Goal: Use online tool/utility: Utilize a website feature to perform a specific function

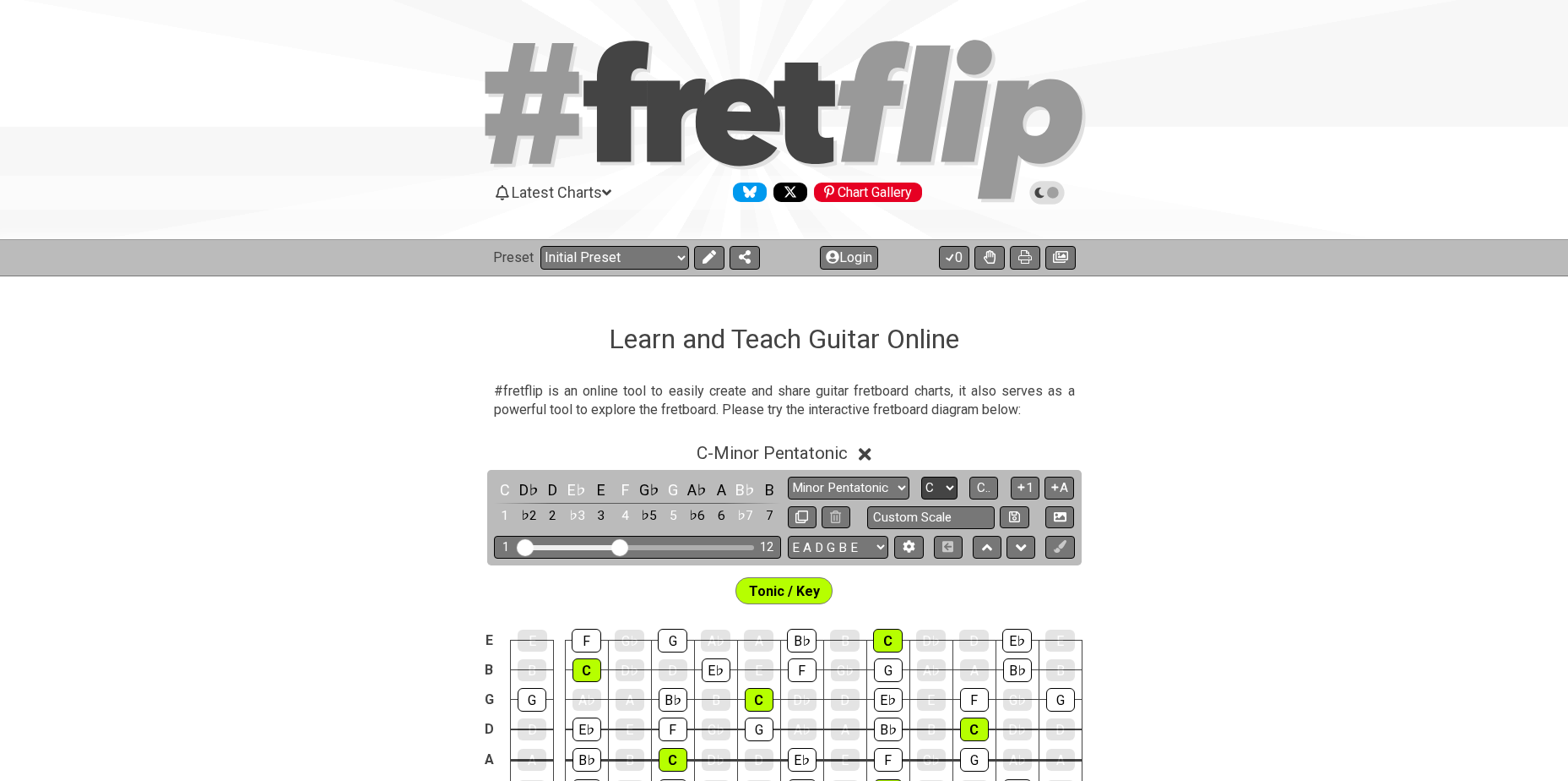
click at [952, 482] on select "A♭ A A♯ B♭ B C C♯ D♭ D D♯ E♭ E F F♯ G♭ G G♯" at bounding box center [939, 488] width 37 height 23
select select "G"
click at [921, 477] on select "A♭ A A♯ B♭ B C C♯ D♭ D D♯ E♭ E F F♯ G♭ G G♯" at bounding box center [939, 488] width 37 height 23
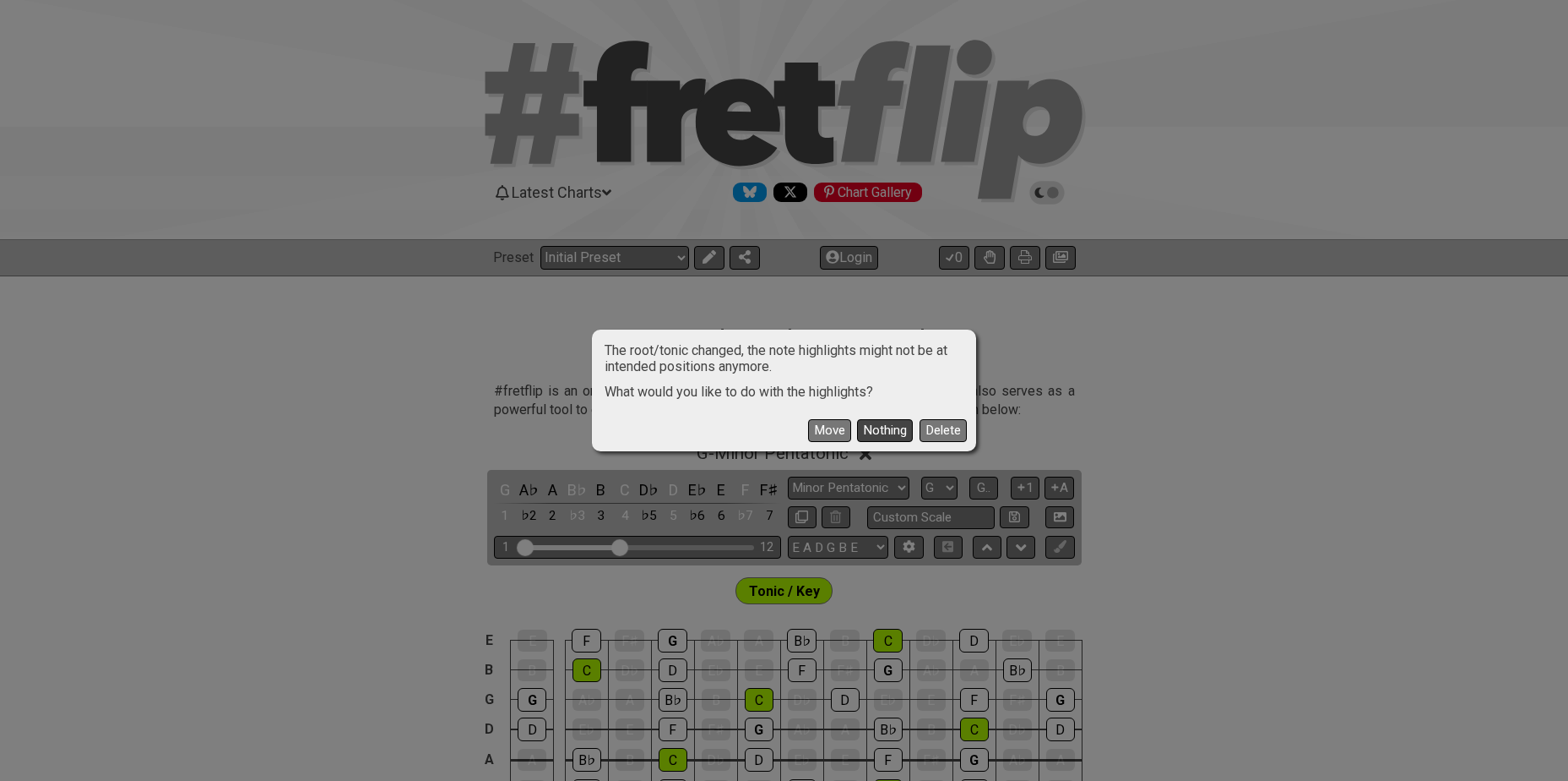
click at [885, 426] on button "Nothing" at bounding box center [885, 430] width 56 height 23
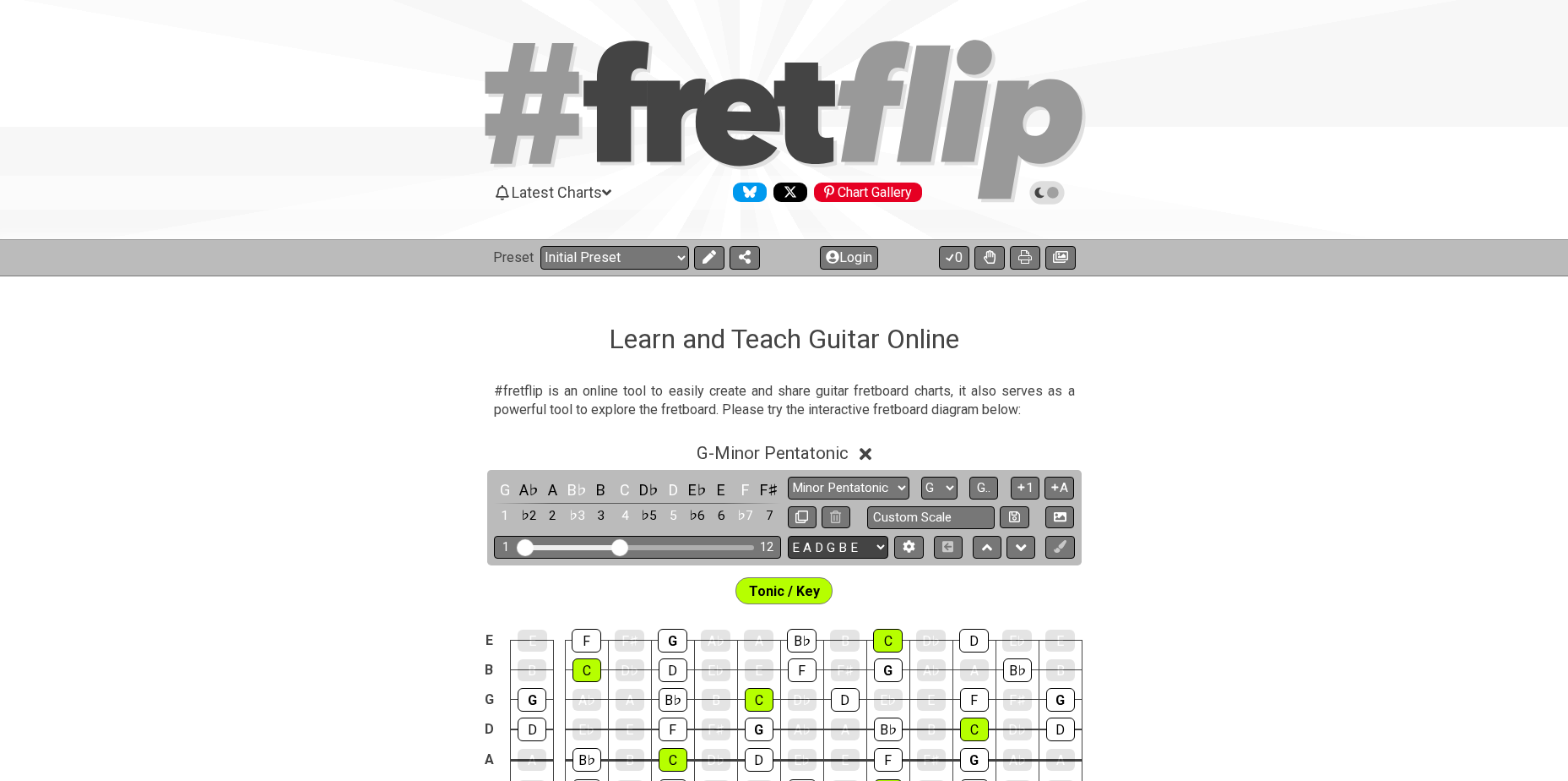
click at [840, 547] on select "E A D G B E E A D G B E E A D G B E B E A D F♯ B A D G C E A D A D G B E E♭ A♭ …" at bounding box center [837, 547] width 100 height 23
select select "A D G C F A D"
click at [787, 535] on select "E A D G B E E A D G B E E A D G B E B E A D F♯ B A D G C E A D A D G B E E♭ A♭ …" at bounding box center [837, 547] width 100 height 23
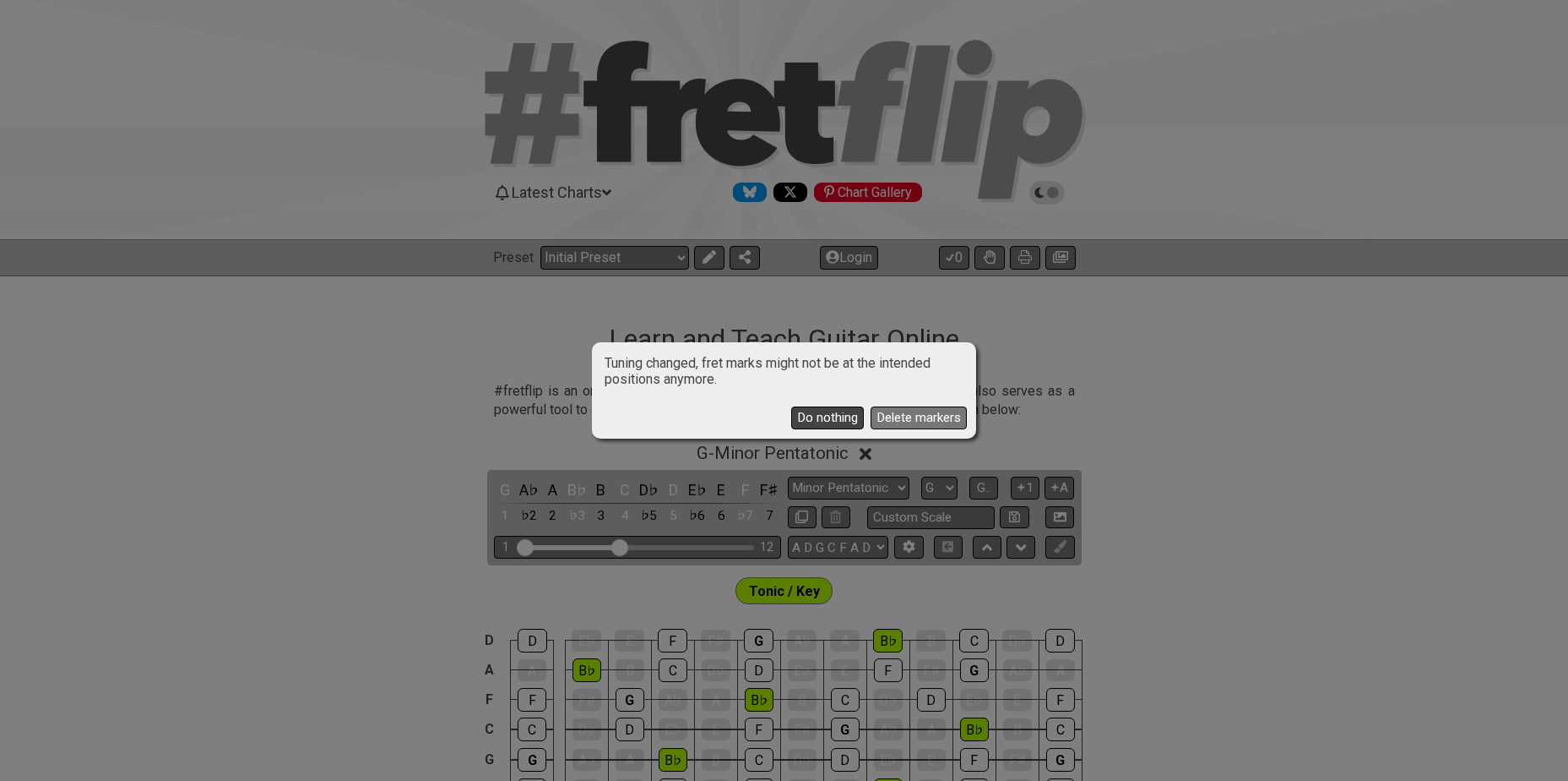
click at [823, 417] on button "Do nothing" at bounding box center [827, 418] width 72 height 23
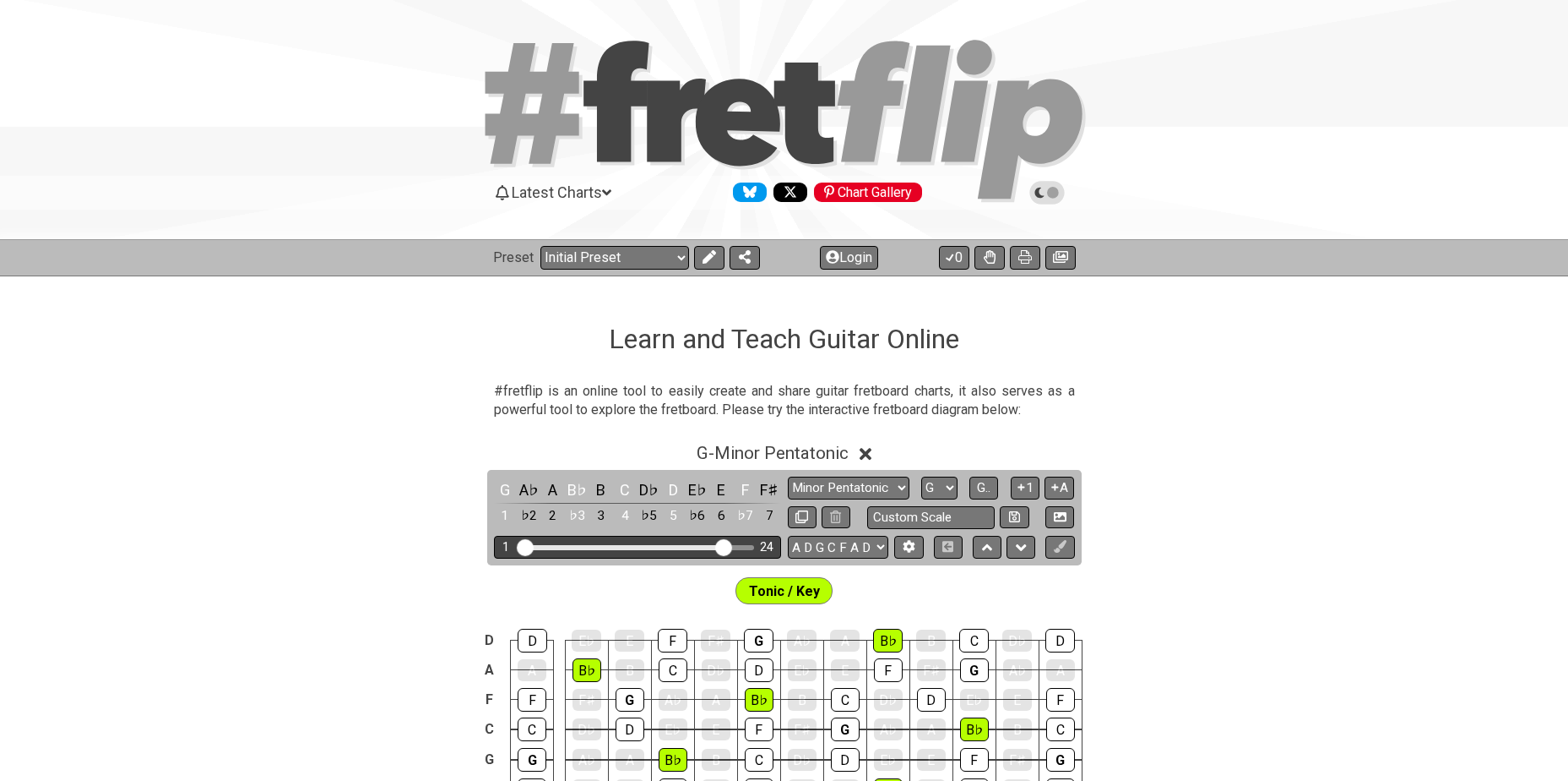
drag, startPoint x: 622, startPoint y: 549, endPoint x: 721, endPoint y: 547, distance: 99.0
click at [721, 546] on input "Visible fret range" at bounding box center [637, 546] width 240 height 0
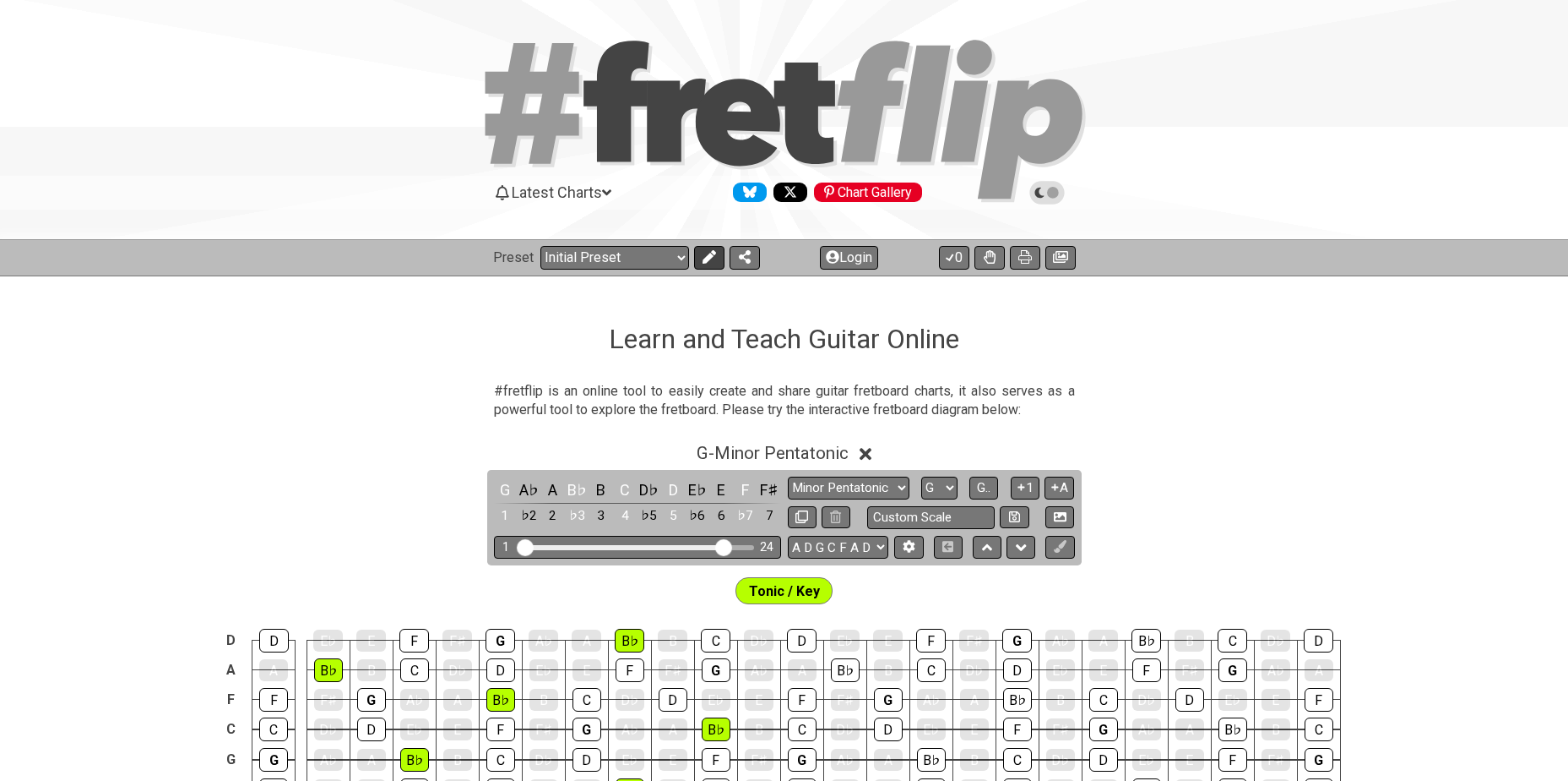
click at [707, 258] on icon at bounding box center [708, 257] width 13 height 13
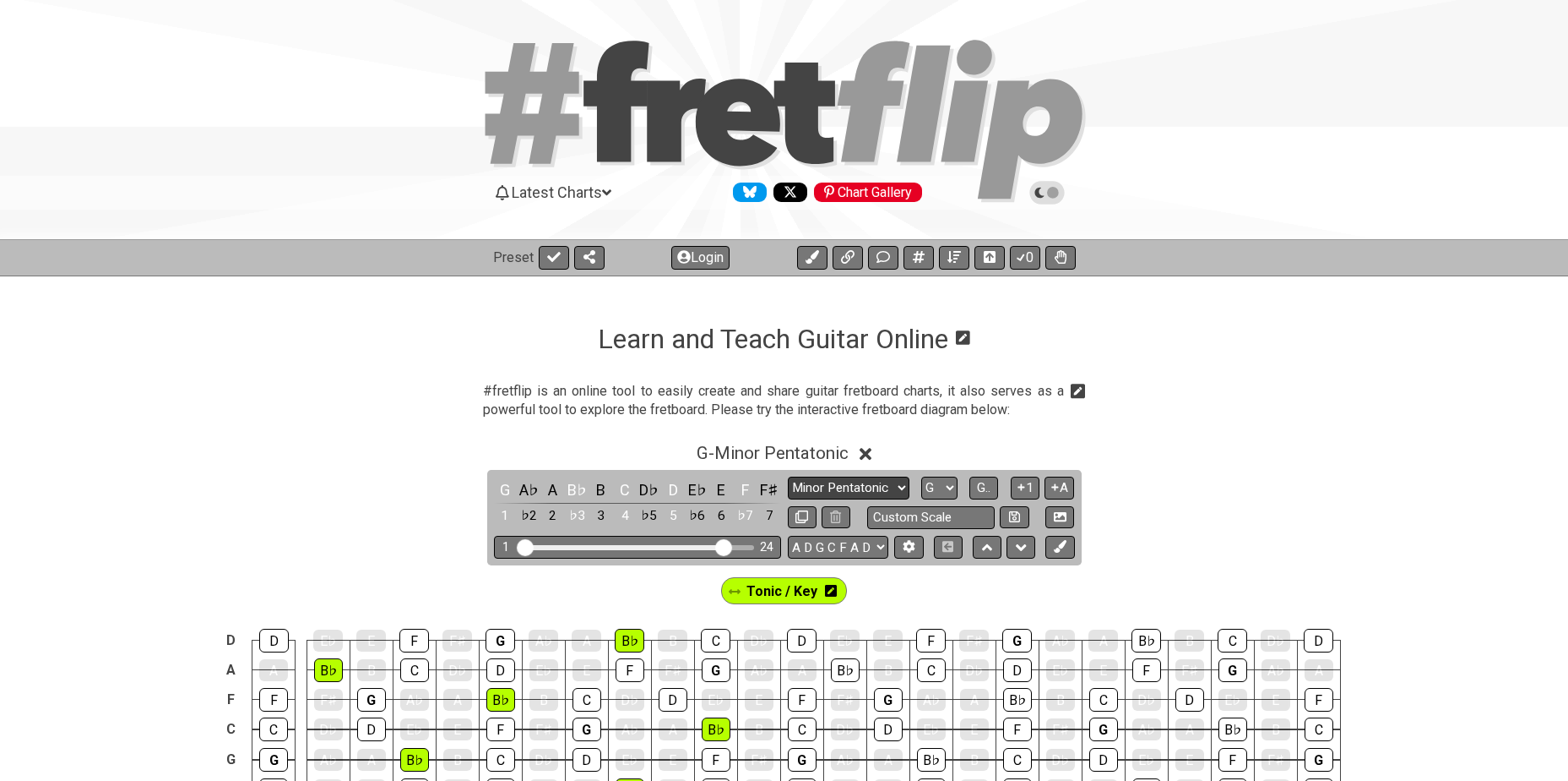
click at [870, 486] on select "Minor Pentatonic Click to edit Minor Pentatonic Major Pentatonic Minor Blues Ma…" at bounding box center [848, 488] width 121 height 23
select select "Minor / Aeolian"
click at [787, 477] on select "Minor Pentatonic Click to edit Minor Pentatonic Major Pentatonic Minor Blues Ma…" at bounding box center [848, 488] width 121 height 23
click at [835, 588] on icon at bounding box center [831, 590] width 12 height 12
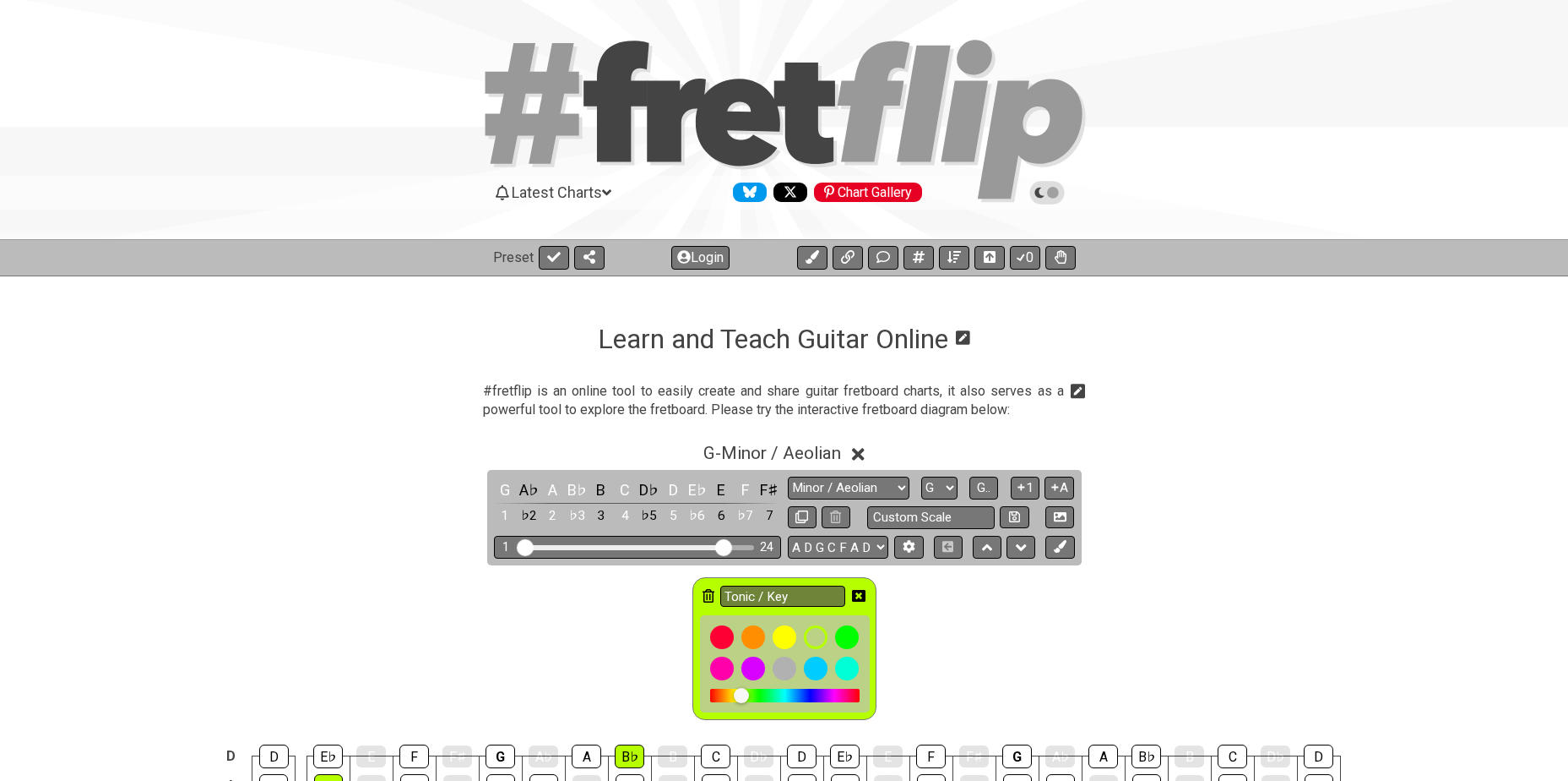
click at [708, 595] on icon at bounding box center [708, 595] width 12 height 13
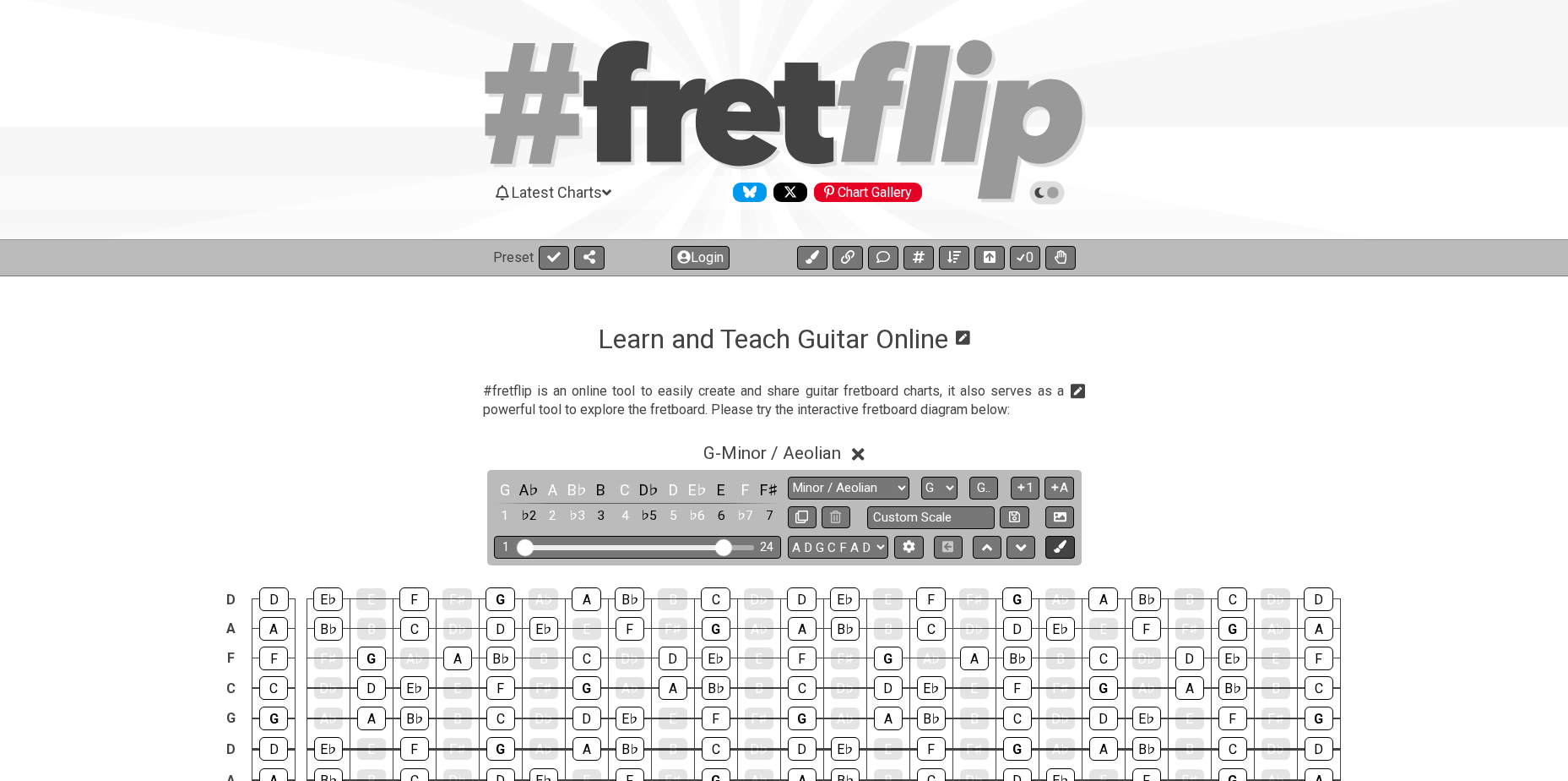
click at [1065, 547] on icon at bounding box center [1060, 546] width 13 height 13
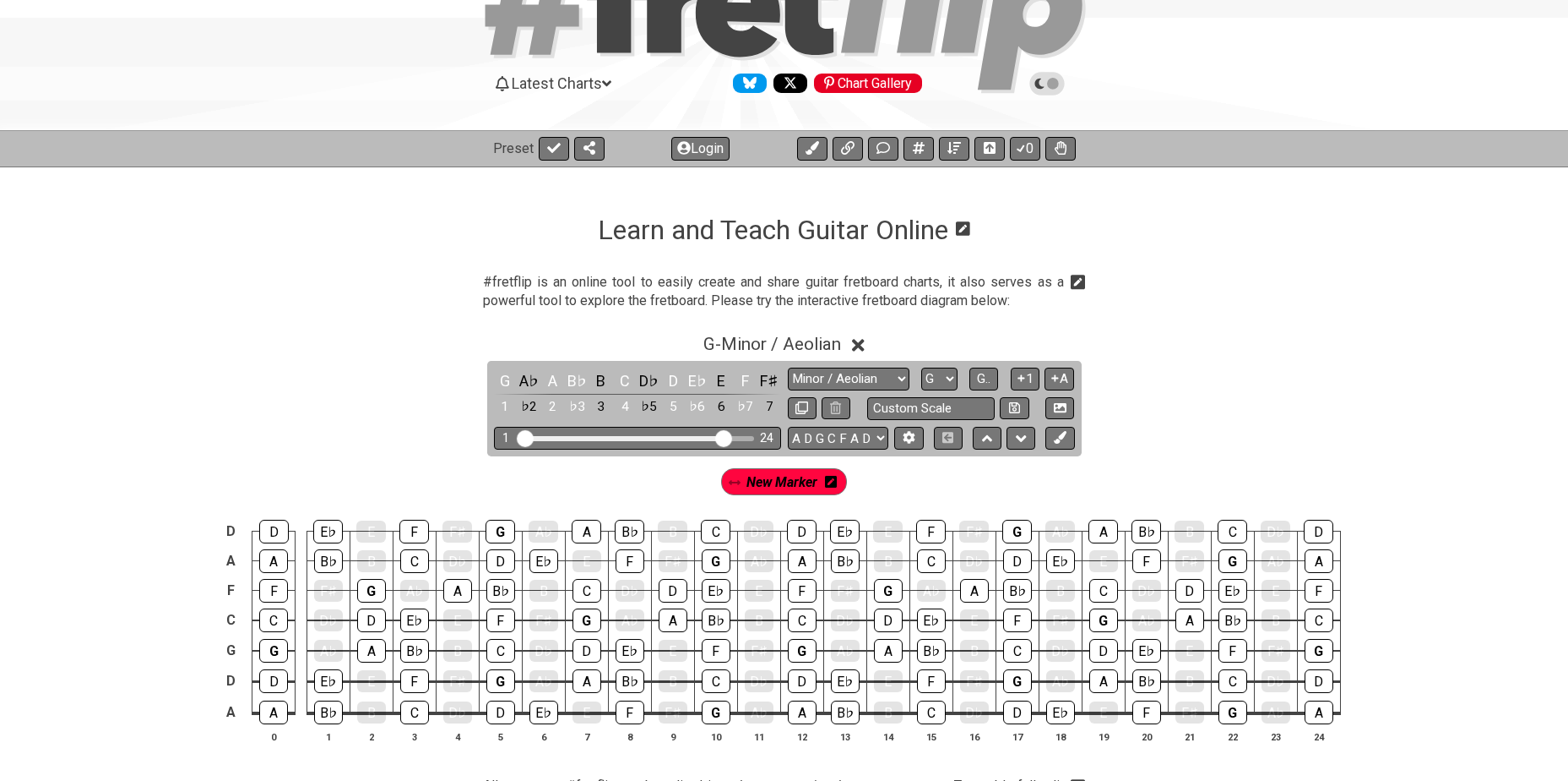
scroll to position [113, 0]
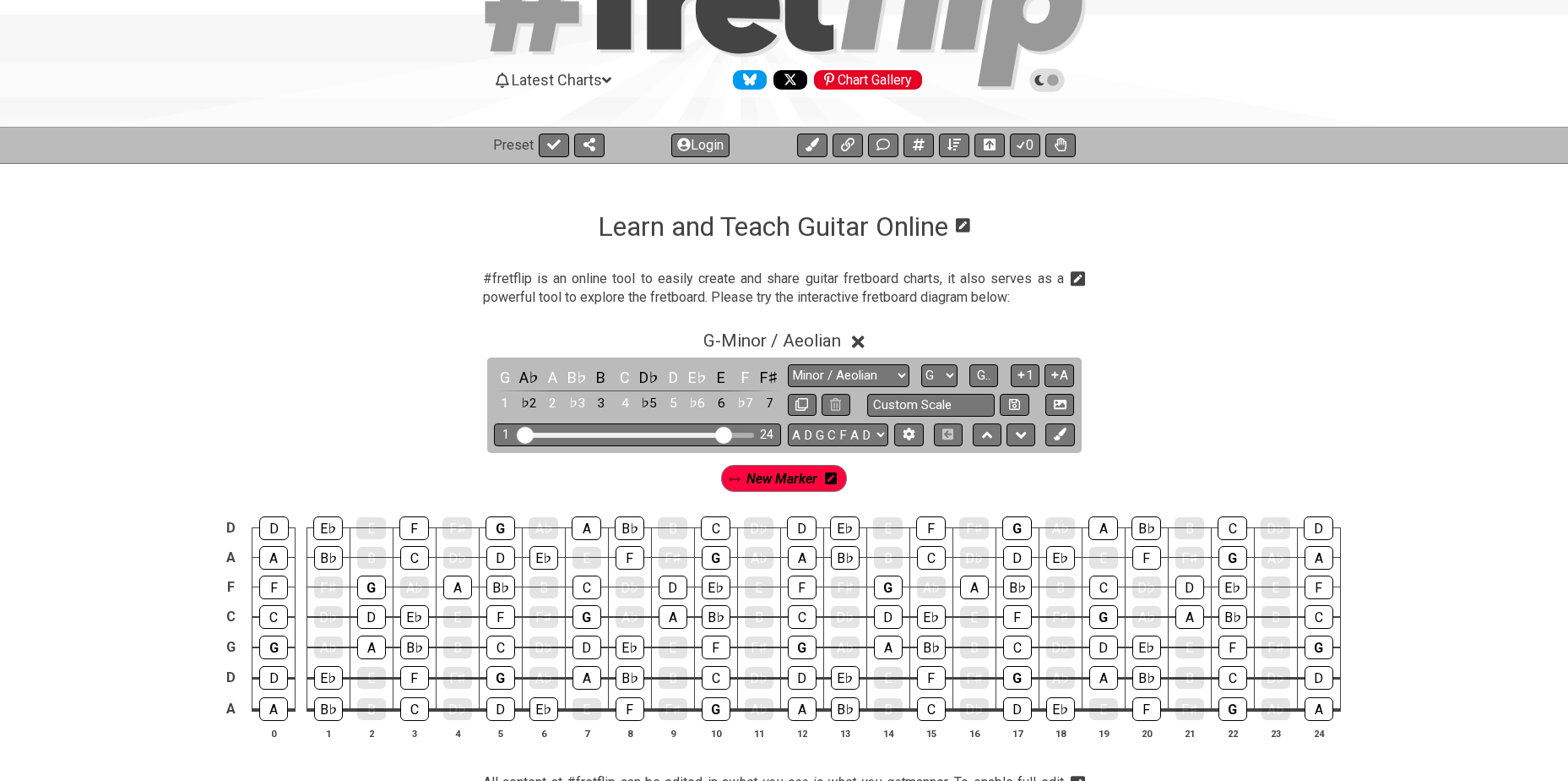
click at [833, 478] on icon at bounding box center [831, 478] width 12 height 13
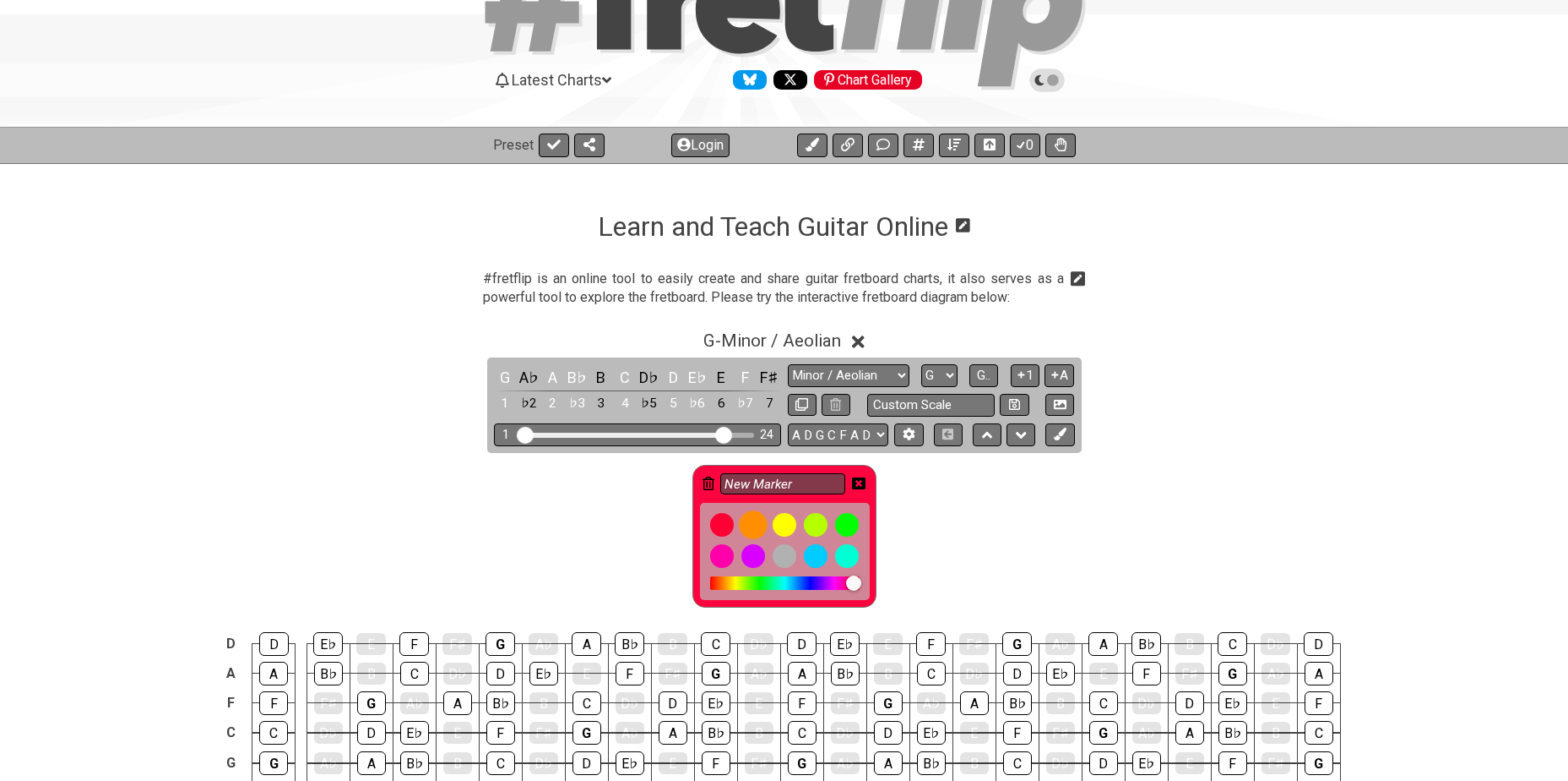
click at [752, 526] on div at bounding box center [754, 525] width 29 height 29
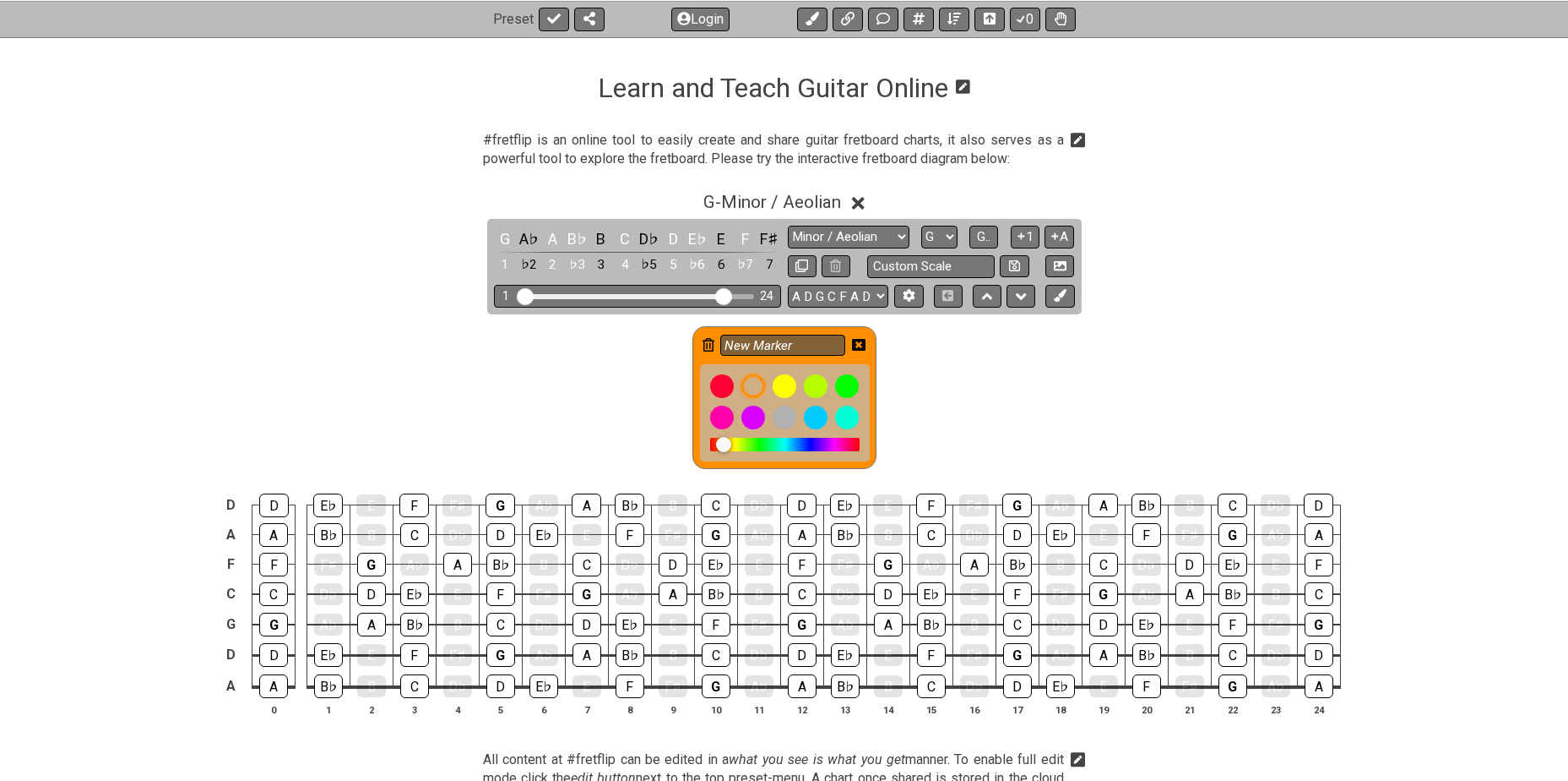
scroll to position [253, 0]
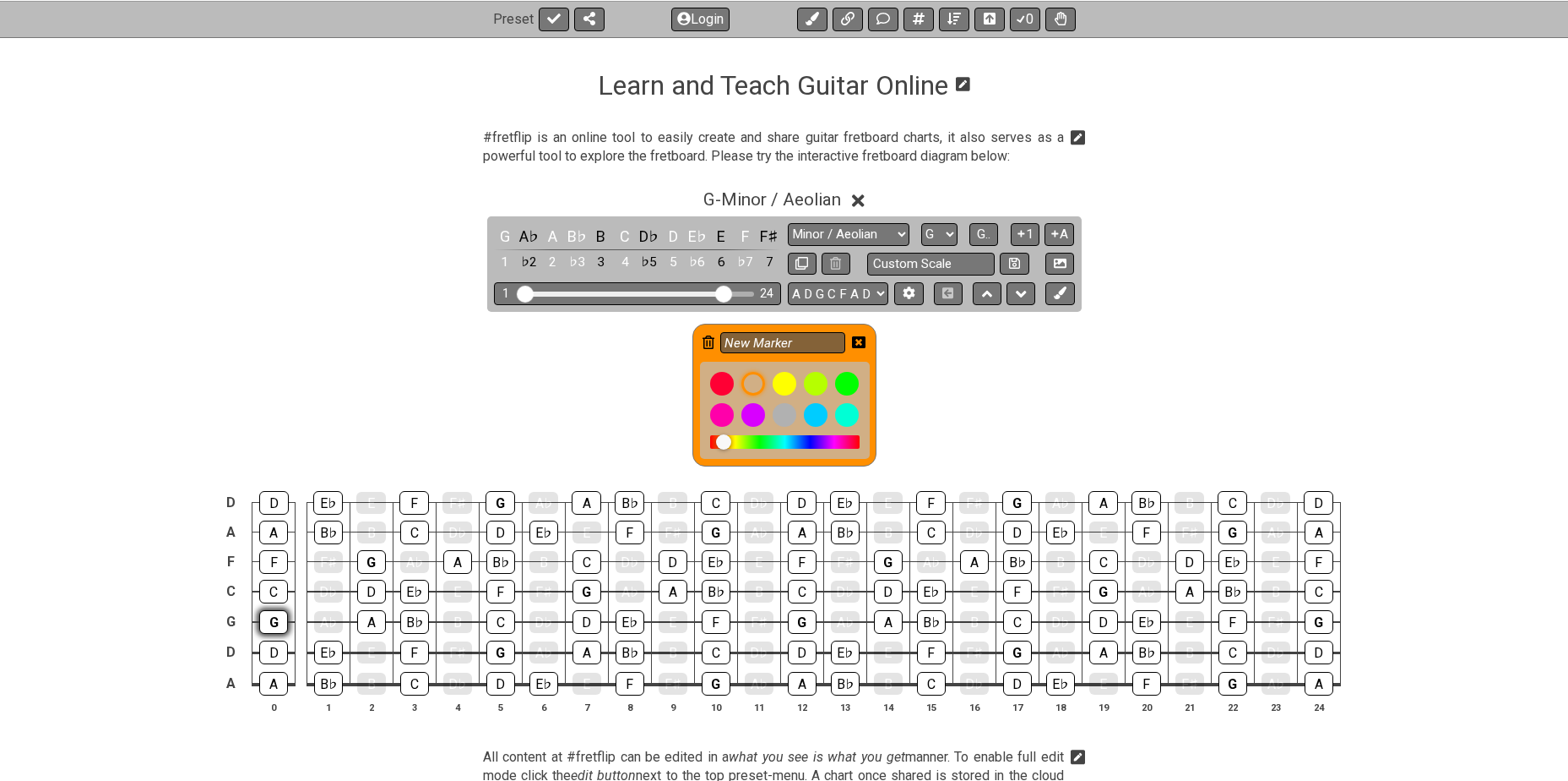
click at [268, 619] on div "G" at bounding box center [273, 621] width 29 height 24
click at [368, 559] on div "G" at bounding box center [372, 561] width 29 height 24
click at [499, 647] on div "G" at bounding box center [501, 652] width 29 height 24
click at [491, 505] on div "G" at bounding box center [500, 503] width 30 height 24
click at [587, 588] on div "G" at bounding box center [587, 591] width 29 height 24
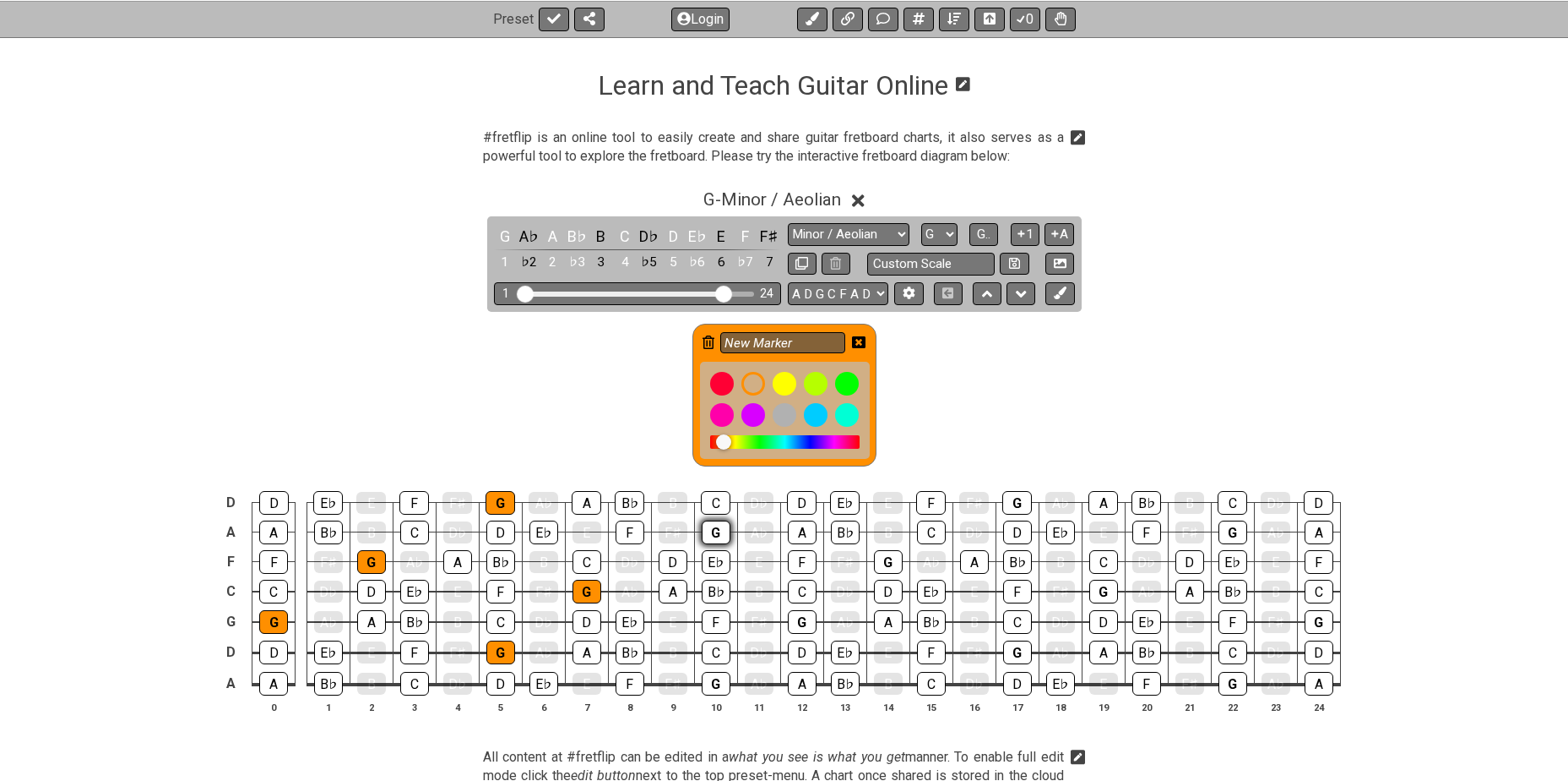
click at [721, 532] on div "G" at bounding box center [716, 532] width 29 height 24
click at [715, 527] on div "G" at bounding box center [716, 532] width 29 height 24
click at [706, 682] on div "G" at bounding box center [716, 683] width 29 height 24
click at [797, 613] on div "G" at bounding box center [802, 621] width 29 height 24
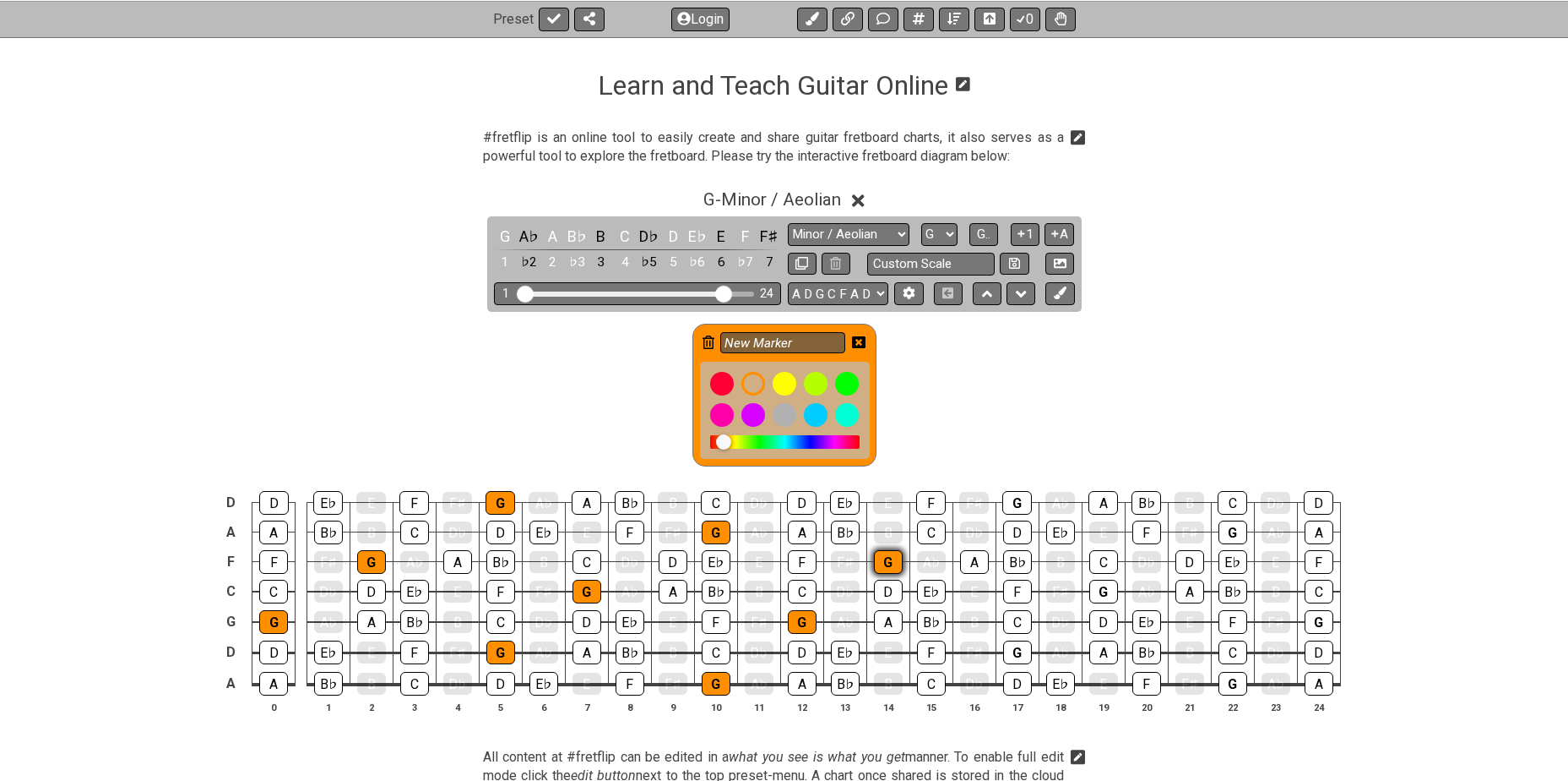
click at [885, 560] on div "G" at bounding box center [888, 561] width 29 height 24
click at [1015, 646] on div "G" at bounding box center [1017, 652] width 29 height 24
click at [1003, 498] on div "G" at bounding box center [1016, 503] width 30 height 24
click at [1100, 590] on div "G" at bounding box center [1104, 591] width 29 height 24
click at [1233, 530] on div "G" at bounding box center [1233, 532] width 29 height 24
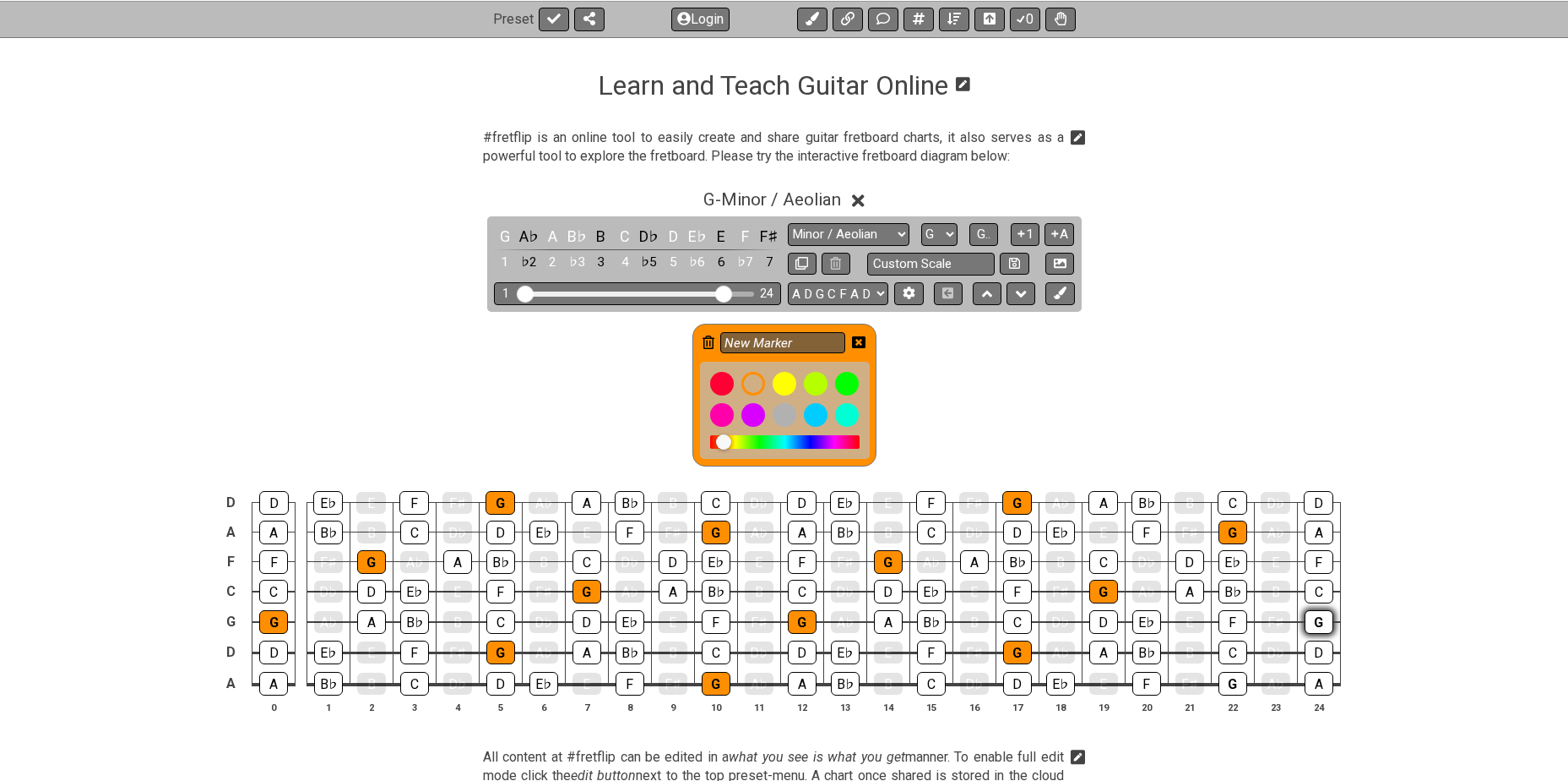
click at [1314, 614] on div "G" at bounding box center [1319, 621] width 29 height 24
click at [1223, 677] on div "G" at bounding box center [1233, 683] width 29 height 24
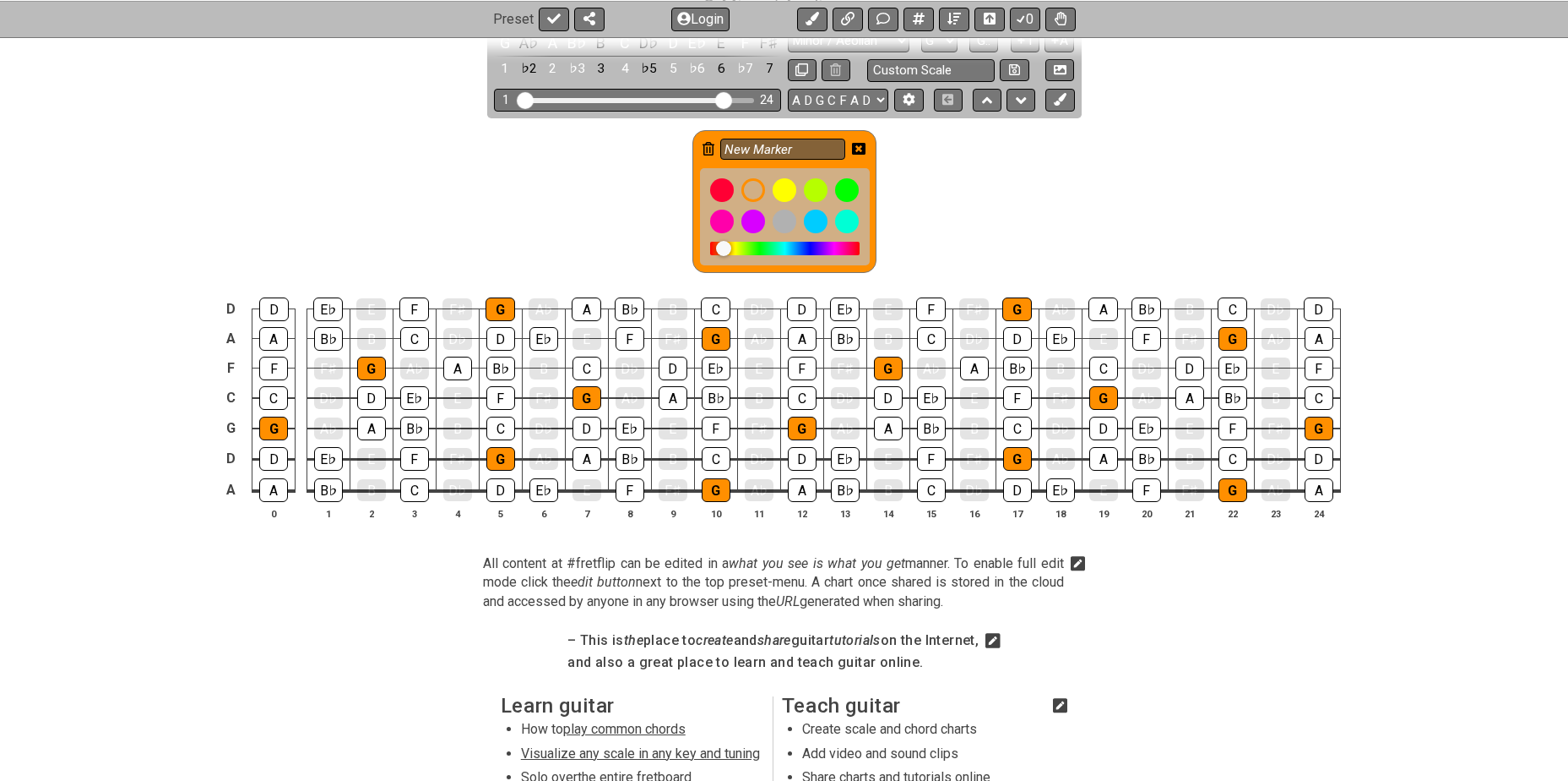
scroll to position [451, 0]
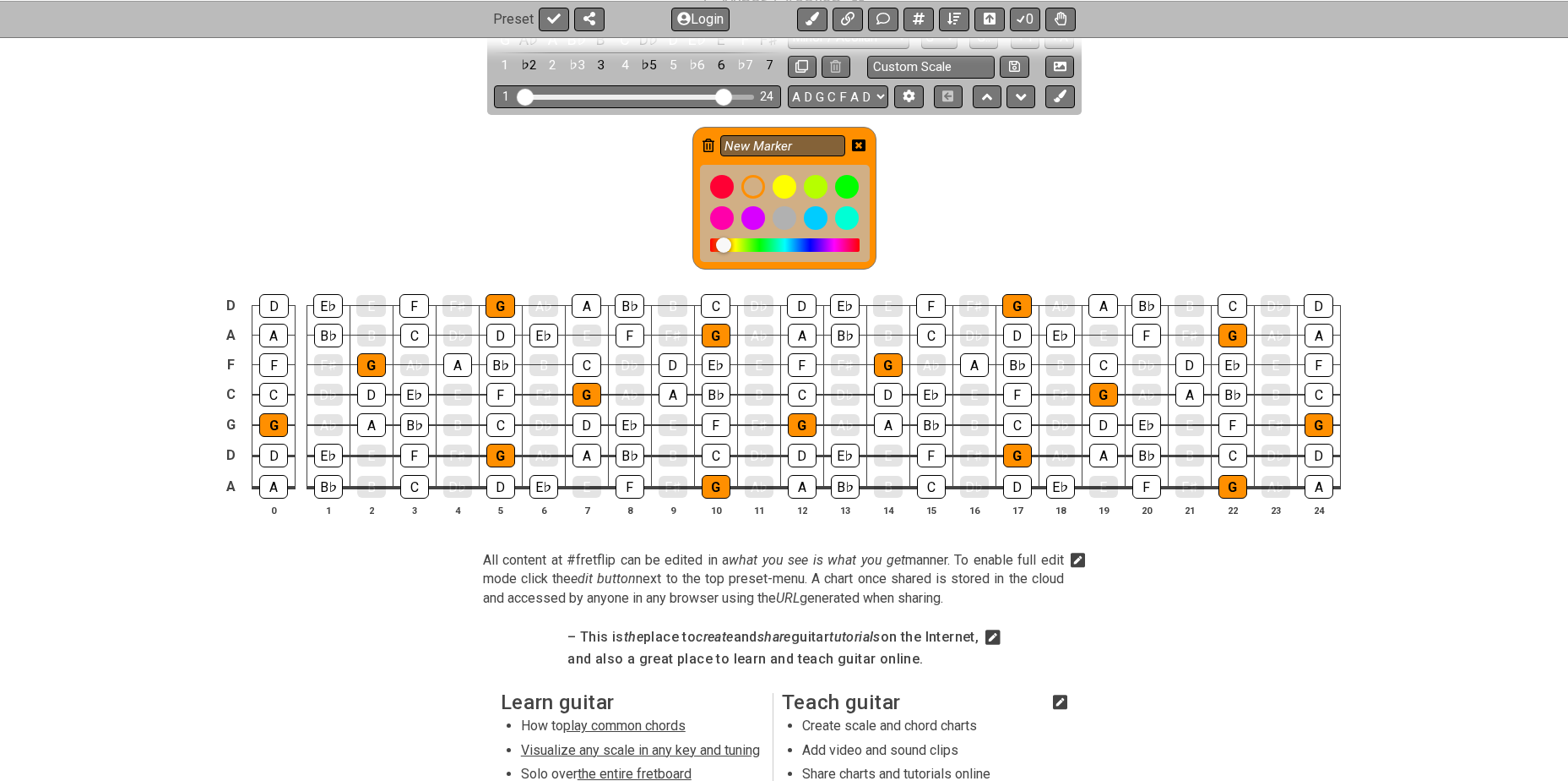
click at [858, 141] on icon at bounding box center [859, 145] width 13 height 12
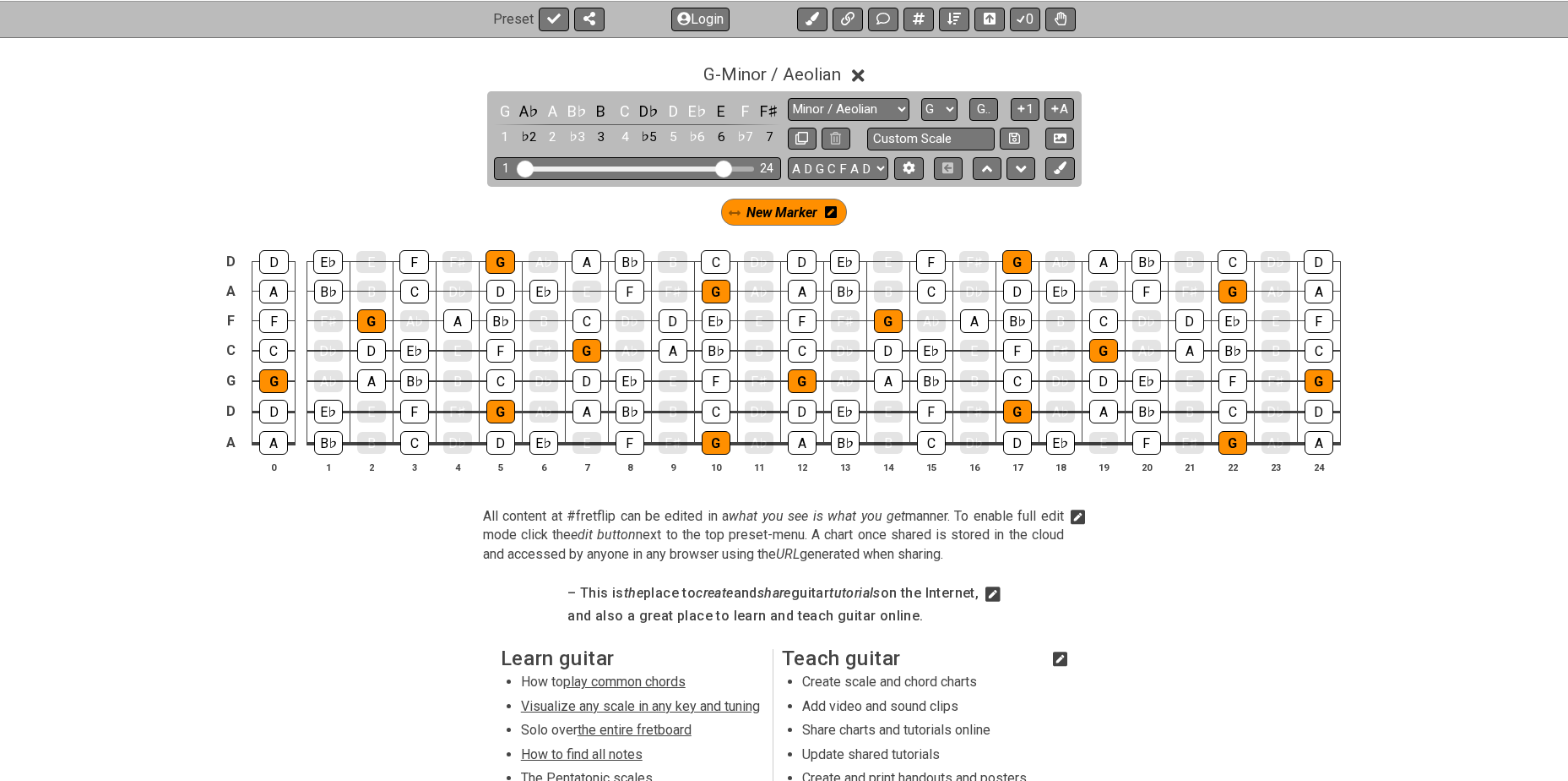
scroll to position [366, 0]
